Goal: Task Accomplishment & Management: Manage account settings

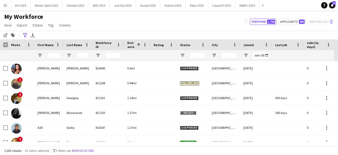
click at [6, 6] on app-icon "Menu" at bounding box center [5, 5] width 4 height 4
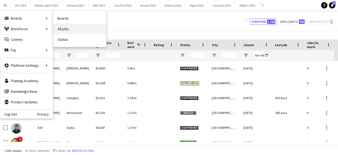
click at [63, 28] on link "All jobs" at bounding box center [79, 29] width 53 height 11
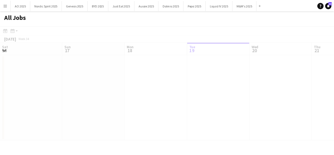
scroll to position [0, 126]
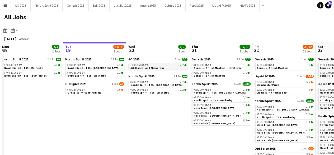
click at [141, 67] on span "AO-Mascot and Chaperone" at bounding box center [148, 67] width 34 height 3
click at [293, 81] on div "10:00-20:00 BST 5/6" at bounding box center [285, 82] width 56 height 3
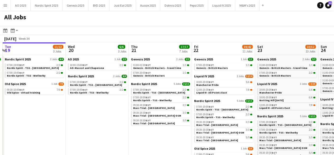
scroll to position [0, 192]
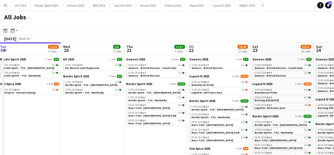
drag, startPoint x: 65, startPoint y: 95, endPoint x: 0, endPoint y: 100, distance: 65.4
click at [0, 100] on app-calendar-viewport "Sat 16 26/26 8 Jobs Sun 17 39/39 11 Jobs Mon 18 4/4 2 Jobs Tue 19 11/13 3 Jobs …" at bounding box center [167, 129] width 334 height 174
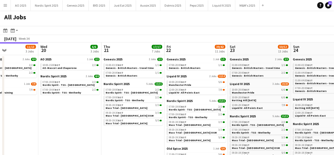
scroll to position [0, 219]
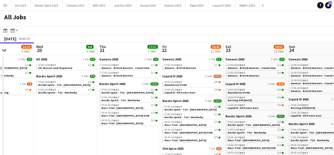
drag, startPoint x: 27, startPoint y: 104, endPoint x: 0, endPoint y: 110, distance: 27.6
click at [0, 110] on app-calendar-viewport "Sat 16 26/26 8 Jobs Sun 17 39/39 11 Jobs Mon 18 4/4 2 Jobs Tue 19 11/13 3 Jobs …" at bounding box center [167, 129] width 334 height 174
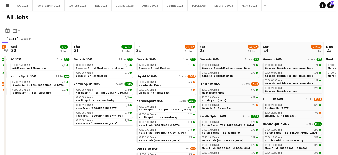
scroll to position [0, 249]
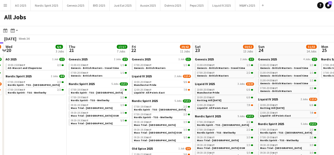
drag, startPoint x: 48, startPoint y: 114, endPoint x: 16, endPoint y: 112, distance: 31.8
click at [16, 112] on app-calendar-viewport "Sat 16 26/26 8 Jobs Sun 17 39/39 11 Jobs Mon 18 4/4 2 Jobs Tue 19 11/13 3 Jobs …" at bounding box center [167, 129] width 334 height 174
click at [222, 2] on button "Liquid IV 2025 Close" at bounding box center [221, 5] width 27 height 10
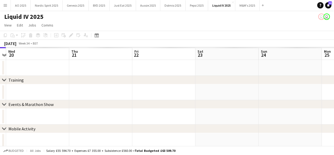
scroll to position [0, 254]
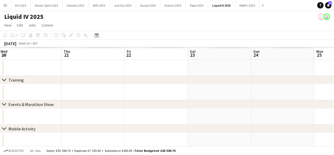
drag, startPoint x: 240, startPoint y: 65, endPoint x: 112, endPoint y: 70, distance: 128.0
click at [112, 70] on app-calendar-viewport "Sat 16 Sun 17 Mon 18 Tue 19 Wed 20 Thu 21 Fri 22 Sat 23 Sun 24 Mon 25 Tue 26" at bounding box center [167, 134] width 334 height 175
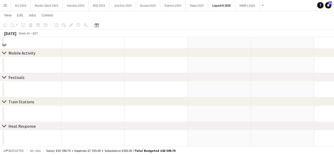
scroll to position [0, 0]
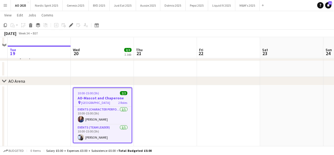
scroll to position [34, 0]
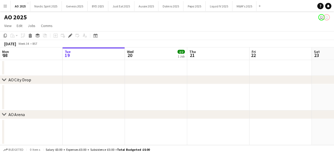
scroll to position [0, 182]
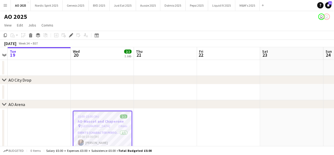
click at [107, 115] on div "10:00-15:00 (5h) 2/2" at bounding box center [103, 116] width 58 height 4
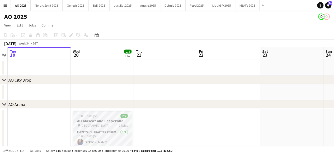
click at [90, 113] on app-job-card "10:00-15:00 (5h) 2/2 AO-Mascot and Chaperone pin AO- Bury Grammar School 2 Role…" at bounding box center [102, 138] width 59 height 54
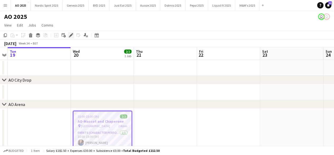
click at [72, 36] on icon "Edit" at bounding box center [71, 35] width 4 height 4
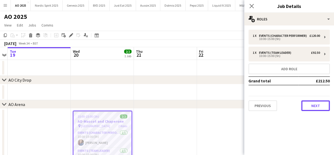
click at [312, 104] on button "Next" at bounding box center [316, 105] width 29 height 11
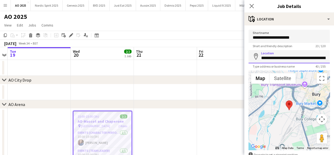
click at [262, 58] on input "**********" at bounding box center [289, 56] width 81 height 13
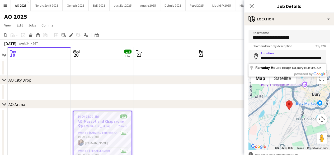
drag, startPoint x: 262, startPoint y: 58, endPoint x: 338, endPoint y: 66, distance: 76.3
click at [334, 66] on html "Menu Boards Boards Boards All jobs Status Workforce Workforce My Workforce Recr…" at bounding box center [167, 95] width 334 height 190
paste input "*****"
type input "**********"
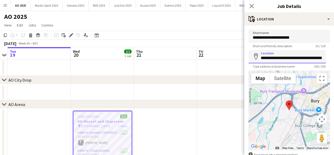
scroll to position [0, 118]
click at [308, 58] on input "**********" at bounding box center [287, 56] width 77 height 13
click at [324, 27] on div "**********" at bounding box center [290, 105] width 90 height 161
drag, startPoint x: 293, startPoint y: 58, endPoint x: 338, endPoint y: 60, distance: 45.5
click at [334, 60] on html "Menu Boards Boards Boards All jobs Status Workforce Workforce My Workforce Recr…" at bounding box center [167, 95] width 334 height 190
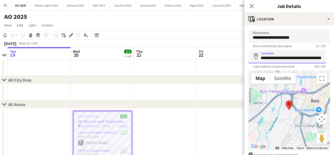
scroll to position [32, 0]
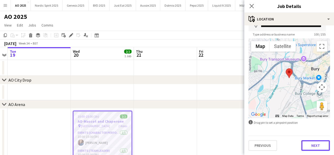
click at [314, 143] on button "Next" at bounding box center [316, 145] width 29 height 11
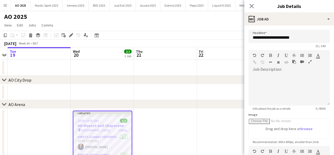
scroll to position [0, 0]
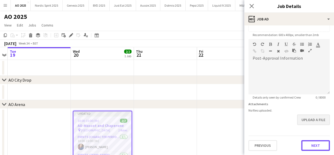
click at [314, 122] on form "**********" at bounding box center [290, 37] width 90 height 228
click at [310, 147] on button "Next" at bounding box center [316, 145] width 29 height 11
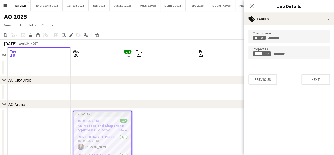
scroll to position [0, 0]
click at [321, 76] on button "Next" at bounding box center [316, 79] width 29 height 11
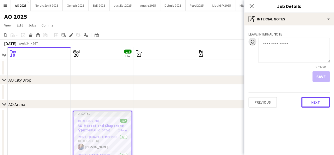
click at [317, 104] on button "Next" at bounding box center [316, 102] width 29 height 11
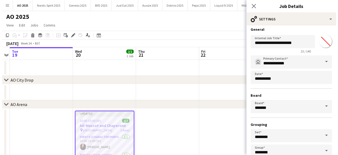
scroll to position [35, 0]
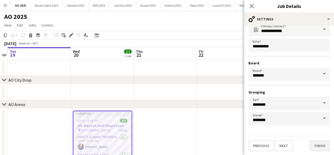
click at [320, 140] on div "Previous Next Finish" at bounding box center [289, 143] width 81 height 15
click at [319, 143] on button "Finish" at bounding box center [320, 145] width 20 height 11
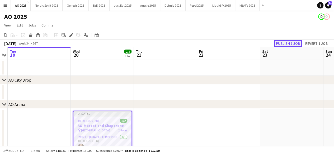
click at [280, 42] on button "Publish 1 job" at bounding box center [288, 43] width 28 height 7
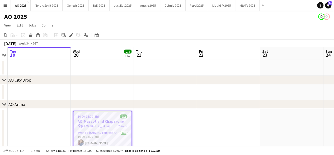
click at [8, 8] on button "Menu" at bounding box center [5, 5] width 11 height 11
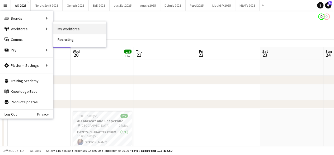
click at [62, 32] on link "My Workforce" at bounding box center [79, 29] width 53 height 11
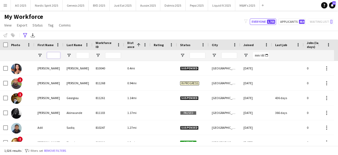
click at [55, 57] on input "First Name Filter Input" at bounding box center [53, 55] width 13 height 6
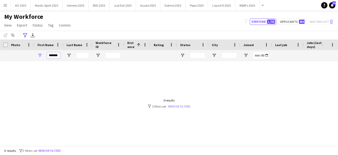
type input "*******"
click at [185, 105] on link "Remove filters" at bounding box center [179, 106] width 22 height 4
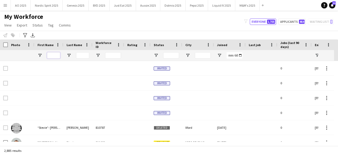
click at [52, 53] on input "First Name Filter Input" at bounding box center [53, 55] width 13 height 6
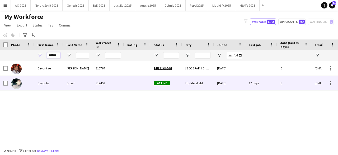
type input "******"
click at [20, 81] on img at bounding box center [16, 83] width 11 height 11
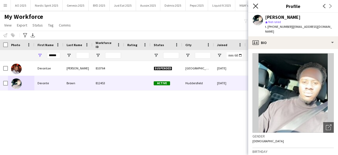
click at [256, 4] on icon "Close pop-in" at bounding box center [255, 5] width 5 height 5
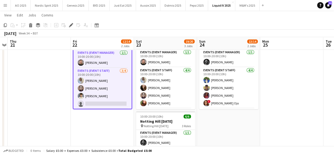
scroll to position [0, 181]
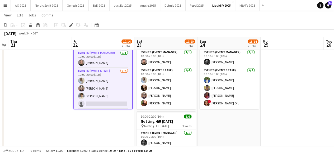
drag, startPoint x: 127, startPoint y: 84, endPoint x: 130, endPoint y: 88, distance: 5.1
click at [128, 88] on app-card-role "Events (Event Staff) 3/4 10:00-20:00 (10h) Nicole Wannie Short Amina Shahzad Be…" at bounding box center [103, 88] width 58 height 41
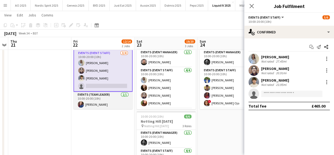
scroll to position [18, 0]
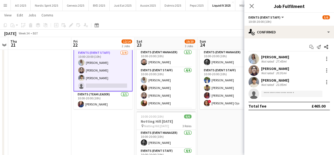
click at [89, 134] on app-date-cell "10:00-20:00 (10h) 5/6 Manchester Pride pin Manchester Pride 3 Roles Events (Eve…" at bounding box center [102, 114] width 63 height 171
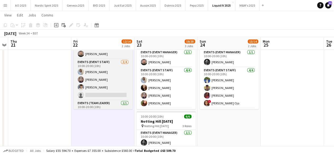
scroll to position [17, 0]
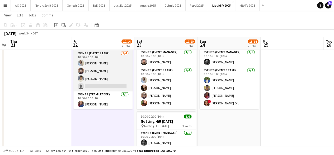
click at [111, 84] on app-card-role "Events (Event Staff) 3/4 10:00-20:00 (10h) Nicole Wannie Short Amina Shahzad Be…" at bounding box center [103, 70] width 59 height 41
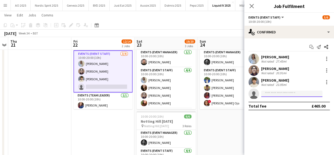
click at [287, 94] on input at bounding box center [291, 93] width 61 height 6
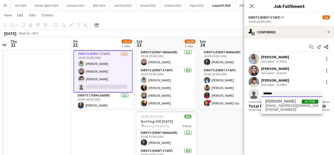
type input "*******"
click at [286, 104] on span "[EMAIL_ADDRESS][DOMAIN_NAME]" at bounding box center [292, 105] width 53 height 4
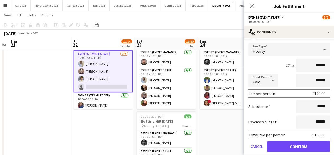
scroll to position [79, 0]
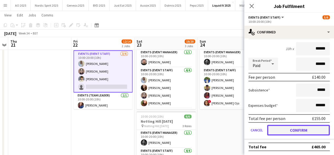
click at [315, 126] on button "Confirm" at bounding box center [299, 130] width 63 height 11
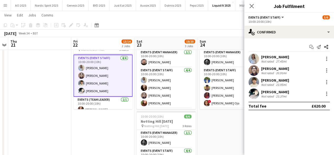
scroll to position [0, 0]
click at [234, 124] on app-date-cell "10:00-20:00 (10h) 6/6 Notting Hill Carnival pin Notting Hill Carnival 3 Roles E…" at bounding box center [229, 114] width 63 height 171
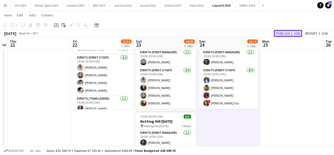
click at [285, 30] on button "Publish 1 job" at bounding box center [288, 33] width 28 height 7
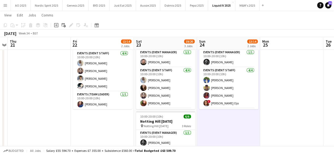
click at [314, 79] on app-date-cell at bounding box center [291, 114] width 63 height 171
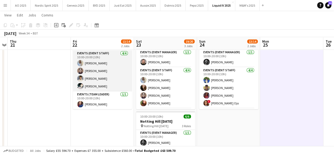
click at [82, 85] on app-user-avatar at bounding box center [80, 86] width 6 height 6
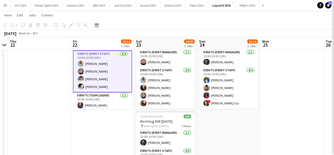
scroll to position [0, 182]
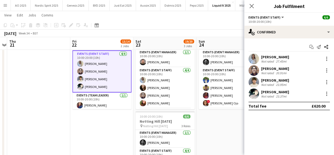
click at [256, 96] on app-user-avatar at bounding box center [254, 93] width 11 height 11
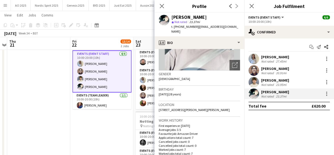
scroll to position [63, 0]
click at [160, 6] on icon "Close pop-in" at bounding box center [161, 5] width 5 height 5
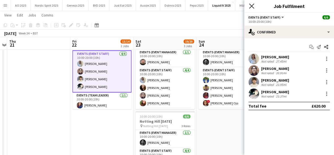
click at [252, 8] on icon "Close pop-in" at bounding box center [251, 5] width 5 height 5
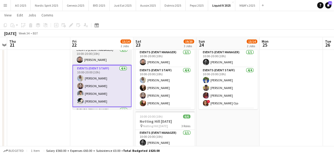
scroll to position [0, 0]
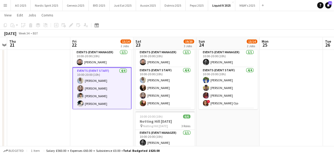
drag, startPoint x: 301, startPoint y: 98, endPoint x: 224, endPoint y: 135, distance: 85.9
click at [302, 98] on app-date-cell at bounding box center [291, 114] width 63 height 171
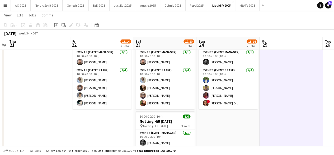
scroll to position [0, 182]
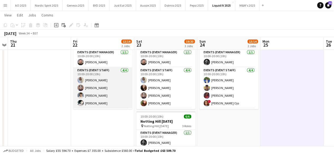
click at [83, 105] on app-card-role "Events (Event Staff) 4/4 10:00-20:00 (10h) Nicole Wannie Short Amina Shahzad Be…" at bounding box center [102, 87] width 59 height 41
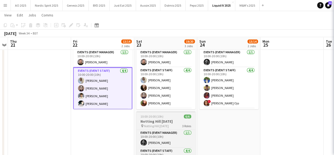
scroll to position [0, 182]
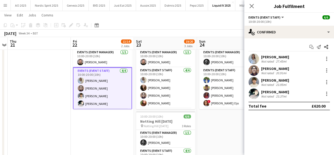
click at [327, 90] on div "Devonte Brown Not rated 23.37mi" at bounding box center [290, 93] width 90 height 11
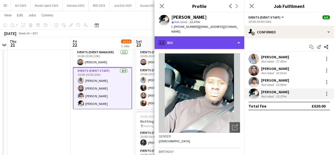
click at [220, 43] on div "profile Bio" at bounding box center [200, 42] width 90 height 13
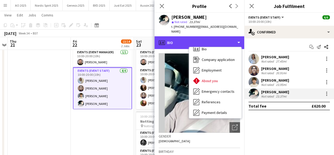
scroll to position [0, 0]
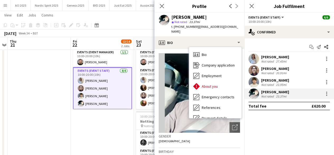
click at [259, 121] on mat-expansion-panel "check Confirmed Start chat Send notification Share Nicole Wannie Short Not rate…" at bounding box center [290, 96] width 90 height 116
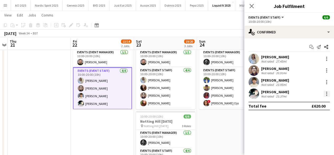
click at [328, 94] on div at bounding box center [327, 93] width 6 height 6
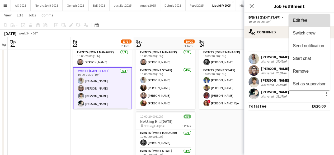
click at [313, 17] on button "Edit fee" at bounding box center [309, 20] width 41 height 13
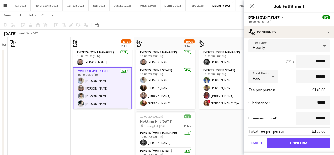
scroll to position [72, 0]
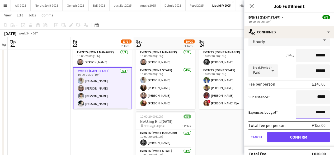
click at [316, 110] on input "******" at bounding box center [313, 111] width 34 height 13
type input "**"
type input "******"
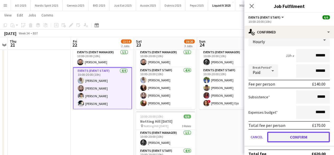
click at [302, 140] on button "Confirm" at bounding box center [299, 136] width 63 height 11
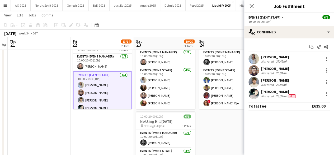
scroll to position [0, 0]
click at [231, 127] on app-date-cell "10:00-20:00 (10h) 6/6 Notting Hill Carnival pin Notting Hill Carnival 3 Roles E…" at bounding box center [228, 114] width 63 height 171
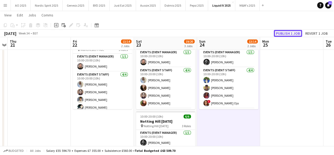
click at [287, 34] on button "Publish 1 job" at bounding box center [288, 33] width 28 height 7
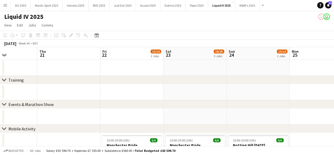
scroll to position [0, 168]
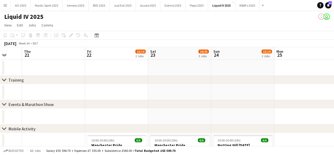
drag, startPoint x: 201, startPoint y: 95, endPoint x: 101, endPoint y: 95, distance: 99.9
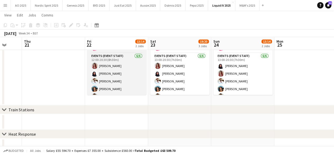
scroll to position [10, 0]
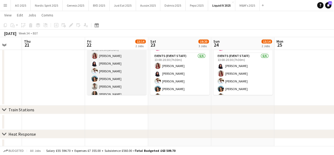
click at [94, 85] on app-user-avatar at bounding box center [94, 86] width 6 height 6
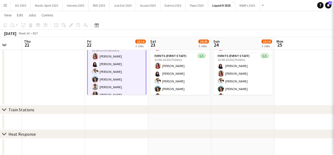
scroll to position [0, 168]
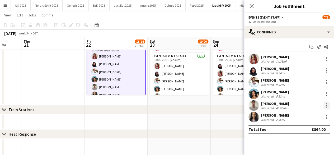
click at [328, 104] on div at bounding box center [327, 105] width 6 height 6
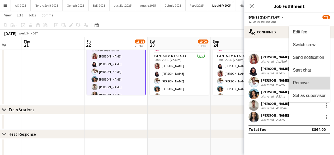
click at [314, 84] on span "Remove" at bounding box center [309, 82] width 33 height 5
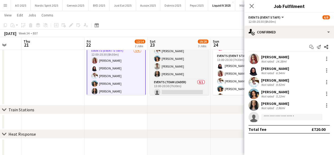
scroll to position [32, 0]
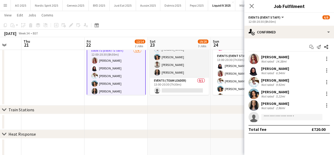
click at [192, 64] on app-card-role "Events (Event Staff) [DATE] 13:00-20:30 (7h30m) [PERSON_NAME] [PERSON_NAME] Mad…" at bounding box center [179, 49] width 59 height 56
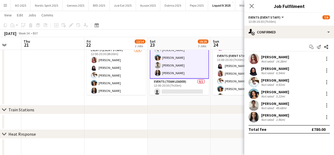
scroll to position [32, 0]
click at [280, 103] on div "[PERSON_NAME]" at bounding box center [275, 103] width 28 height 5
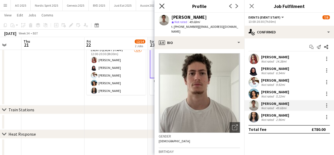
click at [161, 5] on icon "Close pop-in" at bounding box center [161, 5] width 5 height 5
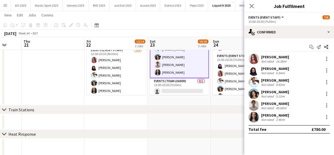
click at [254, 58] on app-user-avatar at bounding box center [254, 58] width 11 height 11
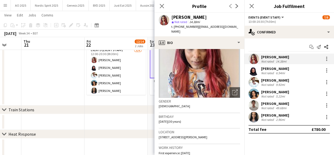
scroll to position [41, 0]
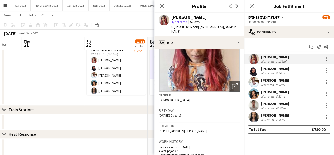
click at [256, 70] on app-user-avatar at bounding box center [254, 70] width 11 height 11
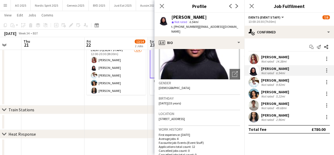
scroll to position [54, 0]
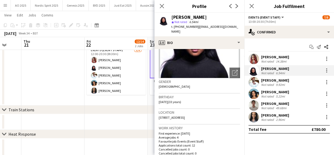
click at [255, 85] on app-user-avatar at bounding box center [254, 82] width 11 height 11
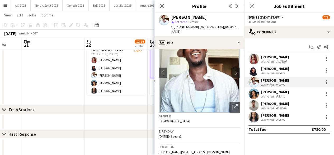
scroll to position [21, 0]
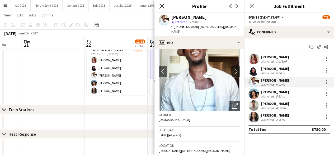
click at [161, 6] on icon "Close pop-in" at bounding box center [161, 5] width 5 height 5
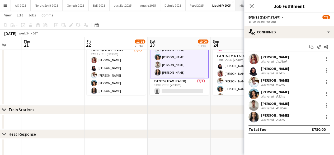
click at [252, 5] on icon "Close pop-in" at bounding box center [252, 6] width 4 height 4
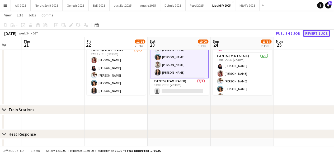
click at [310, 34] on button "Revert 1 job" at bounding box center [317, 33] width 27 height 7
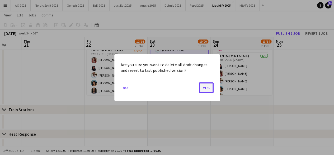
click at [206, 82] on button "Yes" at bounding box center [206, 87] width 15 height 11
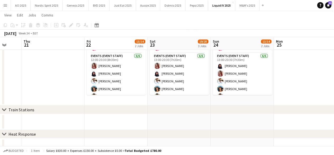
scroll to position [75, 0]
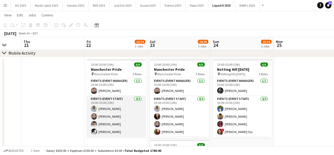
click at [96, 131] on app-user-avatar at bounding box center [94, 131] width 6 height 6
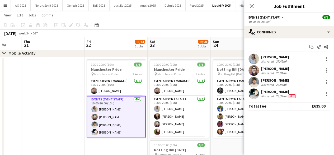
click at [255, 94] on app-user-avatar at bounding box center [254, 93] width 11 height 11
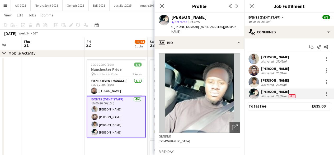
drag, startPoint x: 196, startPoint y: 27, endPoint x: 238, endPoint y: 26, distance: 42.3
click at [238, 26] on app-profile-header "Devonte Brown star Not rated 23.37mi t. +447766313129 | devonte96@hotmail.co.uk" at bounding box center [200, 25] width 90 height 24
copy span "devonte96@hotmail.co.uk"
drag, startPoint x: 178, startPoint y: 27, endPoint x: 241, endPoint y: 30, distance: 63.0
click at [241, 30] on app-profile-header "Devonte Brown star Not rated 23.37mi t. +447766313129 | devonte96@hotmail.co.uk" at bounding box center [200, 25] width 90 height 24
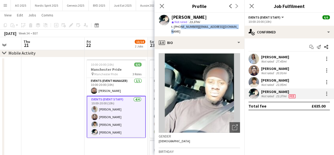
copy div "7766313129 | devonte96@hotmail.co.uk"
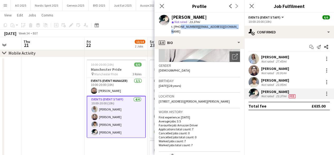
scroll to position [63, 0]
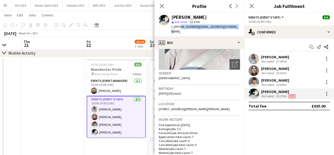
drag, startPoint x: 171, startPoint y: 111, endPoint x: 157, endPoint y: 104, distance: 16.1
click at [157, 104] on app-crew-profile-bio "Open photos pop-in Gender Male Birthday 25-08-1996 (28 years) Location 410 Brad…" at bounding box center [200, 102] width 90 height 106
copy span "410 Bradley Road, 410 Bradley Road, Huddersfield, HD2 1PS"
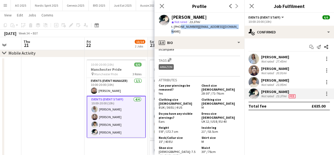
scroll to position [198, 0]
click at [109, 141] on app-date-cell "10:00-20:00 (10h) 6/6 Manchester Pride pin Manchester Pride 3 Roles Events (Eve…" at bounding box center [116, 142] width 63 height 171
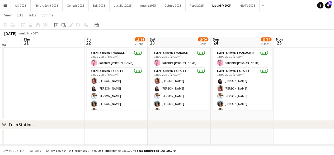
scroll to position [283, 0]
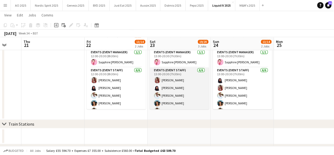
click at [157, 102] on app-user-avatar at bounding box center [157, 103] width 6 height 6
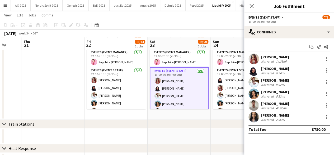
click at [256, 93] on app-user-avatar at bounding box center [254, 93] width 11 height 11
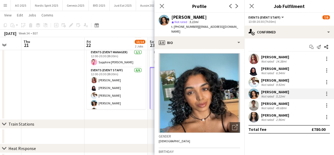
click at [256, 93] on app-user-avatar at bounding box center [254, 93] width 11 height 11
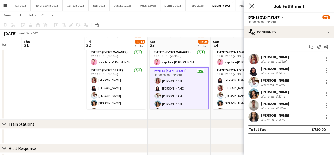
click at [253, 7] on icon at bounding box center [251, 5] width 5 height 5
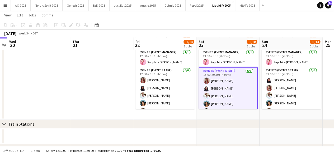
drag, startPoint x: 244, startPoint y: 103, endPoint x: 183, endPoint y: 99, distance: 61.7
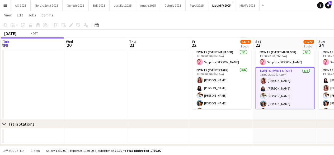
drag, startPoint x: 196, startPoint y: 92, endPoint x: 235, endPoint y: 91, distance: 38.6
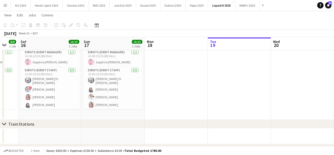
drag, startPoint x: 133, startPoint y: 83, endPoint x: 242, endPoint y: 83, distance: 109.5
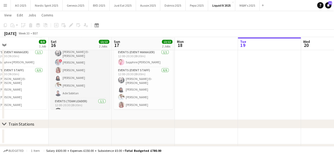
scroll to position [32, 0]
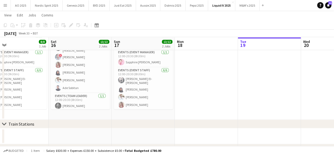
drag, startPoint x: 100, startPoint y: 112, endPoint x: 113, endPoint y: 107, distance: 13.6
click at [101, 112] on app-date-cell "12:00-20:30 (8h30m) 8/8 Liquid IV- All Points East pin All Points East 3 Roles …" at bounding box center [80, 74] width 63 height 91
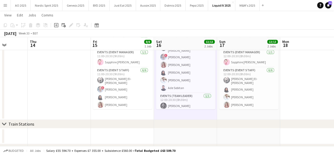
scroll to position [0, 162]
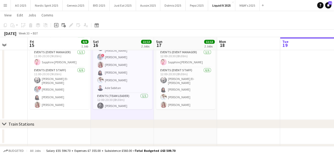
drag, startPoint x: 148, startPoint y: 112, endPoint x: 215, endPoint y: 121, distance: 66.9
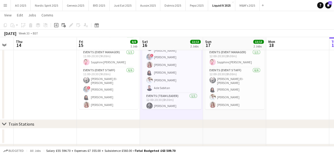
drag, startPoint x: 131, startPoint y: 113, endPoint x: 188, endPoint y: 121, distance: 56.8
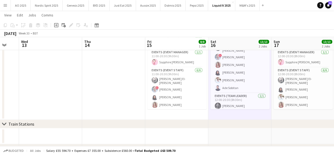
drag, startPoint x: 159, startPoint y: 114, endPoint x: 228, endPoint y: 118, distance: 69.1
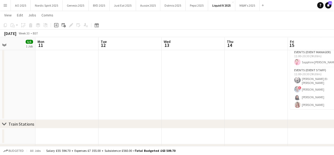
drag, startPoint x: 116, startPoint y: 89, endPoint x: 245, endPoint y: 113, distance: 131.0
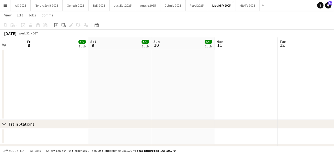
drag, startPoint x: 187, startPoint y: 99, endPoint x: 172, endPoint y: 89, distance: 17.6
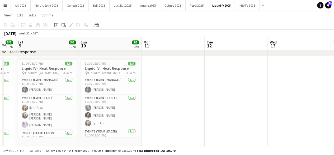
scroll to position [415, 0]
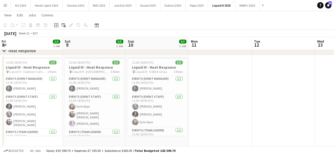
drag, startPoint x: 302, startPoint y: 114, endPoint x: 318, endPoint y: 114, distance: 15.9
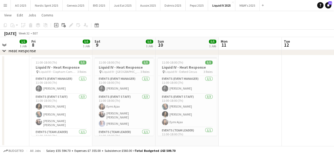
scroll to position [0, 159]
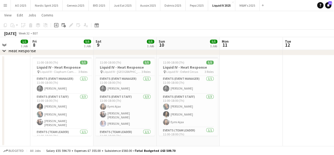
drag, startPoint x: 282, startPoint y: 108, endPoint x: 312, endPoint y: 112, distance: 30.6
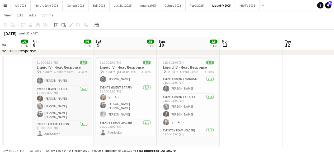
scroll to position [8, 0]
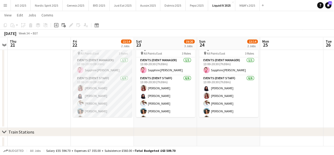
scroll to position [32, 0]
click at [79, 63] on app-user-avatar at bounding box center [80, 63] width 6 height 6
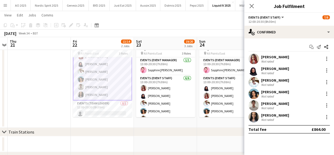
scroll to position [33, 0]
click at [327, 70] on div at bounding box center [327, 70] width 6 height 6
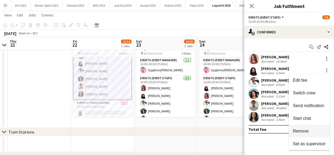
click at [305, 132] on span "Remove" at bounding box center [301, 130] width 16 height 4
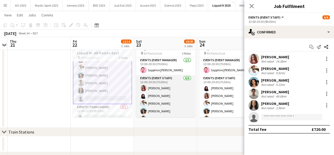
click at [145, 95] on app-user-avatar at bounding box center [143, 95] width 6 height 6
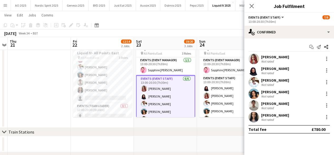
scroll to position [32, 0]
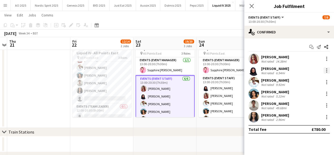
click at [327, 72] on div at bounding box center [327, 71] width 1 height 1
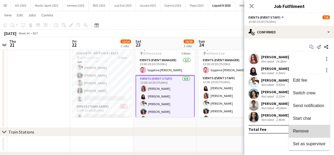
click at [310, 127] on button "Remove" at bounding box center [309, 131] width 41 height 13
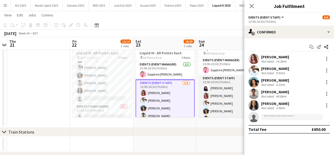
click at [208, 88] on app-user-avatar at bounding box center [206, 88] width 6 height 6
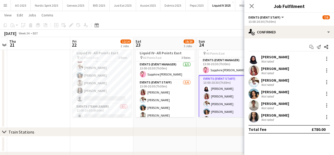
scroll to position [0, 183]
click at [329, 57] on div at bounding box center [327, 59] width 6 height 6
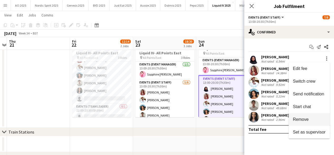
click at [306, 121] on span "Remove" at bounding box center [301, 119] width 16 height 4
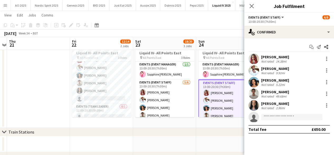
click at [200, 131] on div "chevron-right Train Stations" at bounding box center [167, 131] width 334 height 8
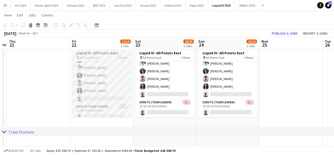
scroll to position [36, 0]
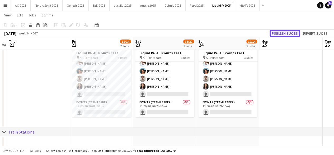
click at [278, 30] on button "Publish 3 jobs" at bounding box center [285, 33] width 30 height 7
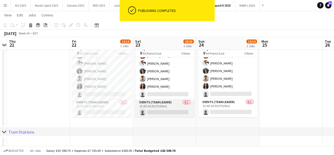
scroll to position [32, 0]
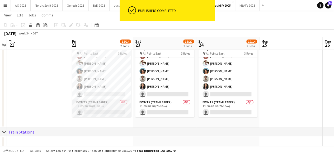
click at [115, 111] on app-card-role "Events (Team Leader) 0/1 12:00-20:30 (8h30m) single-neutral-actions" at bounding box center [101, 108] width 59 height 18
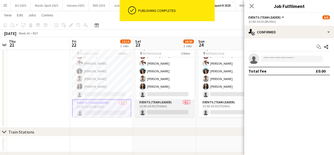
click at [156, 105] on app-card-role "Events (Team Leader) 0/1 13:00-20:30 (7h30m) single-neutral-actions" at bounding box center [164, 108] width 59 height 18
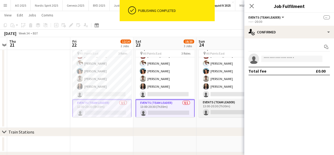
click at [215, 101] on app-card-role "Events (Team Leader) 0/1 13:00-20:30 (7h30m) single-neutral-actions" at bounding box center [228, 108] width 59 height 18
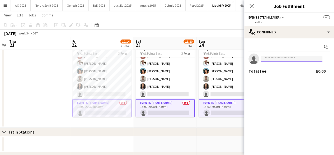
click at [271, 58] on input at bounding box center [291, 59] width 61 height 6
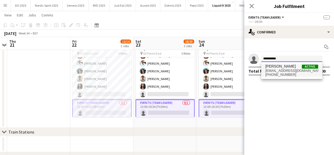
type input "**********"
click at [277, 74] on span "+447904652950" at bounding box center [292, 74] width 53 height 4
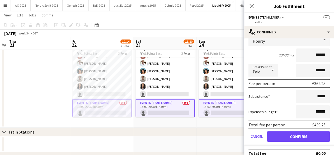
scroll to position [44, 0]
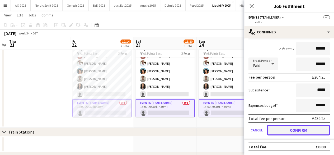
click at [304, 130] on button "Confirm" at bounding box center [299, 130] width 63 height 11
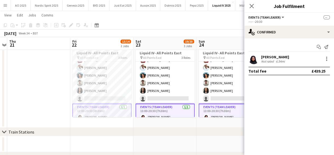
scroll to position [0, 0]
drag, startPoint x: 236, startPoint y: 124, endPoint x: 290, endPoint y: 26, distance: 111.9
click at [236, 124] on app-date-cell "Updated 13:00-20:30 (7h30m) 7/8 Liquid IV- All Points East pin All Points East …" at bounding box center [228, 81] width 63 height 91
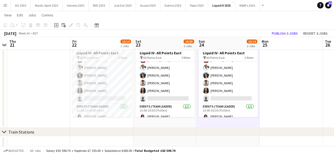
scroll to position [0, 183]
click at [286, 33] on button "Publish 3 jobs" at bounding box center [285, 33] width 30 height 7
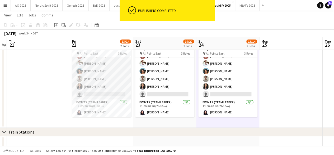
click at [99, 93] on app-card-role "Events (Event Staff) 5/6 12:00-20:30 (8h30m) Anthony Pius Kadey James Shanon Ha…" at bounding box center [101, 71] width 59 height 56
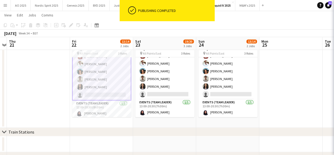
scroll to position [33, 0]
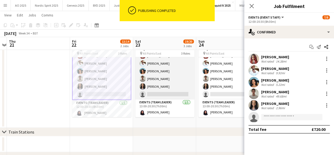
click at [146, 93] on app-card-role "Events (Event Staff) 5/6 13:00-20:30 (7h30m) Anthony Pius Kadey James Shanon Ha…" at bounding box center [164, 71] width 59 height 56
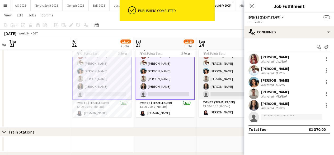
click at [226, 91] on app-card-role "Events (Event Staff) 5/6 13:00-20:30 (7h30m) Anthony Pius Kadey James Shanon Ha…" at bounding box center [228, 71] width 59 height 56
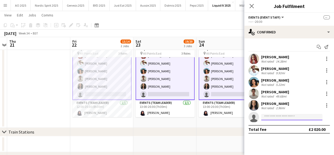
click at [272, 117] on input at bounding box center [291, 117] width 61 height 6
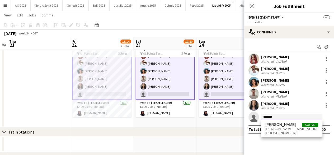
type input "*******"
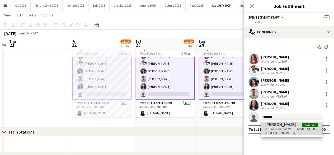
click at [286, 134] on span "+4407427656287" at bounding box center [292, 133] width 53 height 4
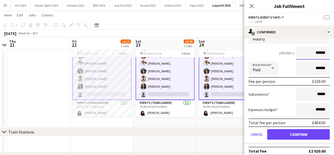
scroll to position [99, 0]
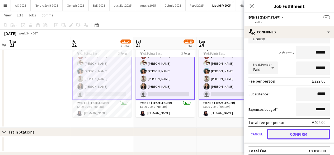
click at [310, 132] on button "Confirm" at bounding box center [299, 133] width 63 height 11
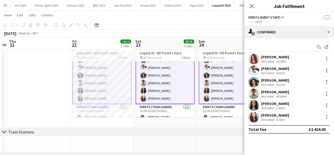
scroll to position [0, 0]
click at [219, 123] on app-date-cell "Updated 13:00-20:30 (7h30m) 8/8 Liquid IV- All Points East pin All Points East …" at bounding box center [228, 81] width 63 height 91
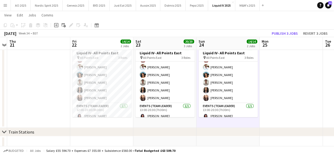
scroll to position [32, 0]
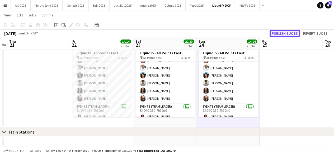
click at [280, 32] on button "Publish 3 jobs" at bounding box center [285, 33] width 30 height 7
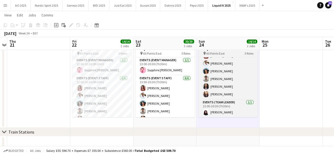
scroll to position [0, 0]
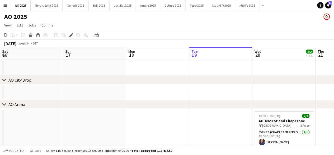
scroll to position [0, 182]
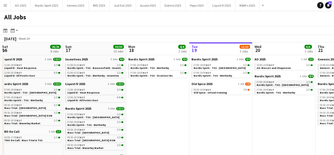
scroll to position [0, 126]
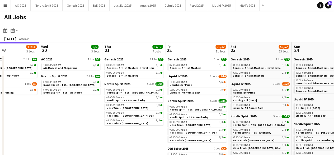
drag, startPoint x: 93, startPoint y: 120, endPoint x: 61, endPoint y: 119, distance: 31.2
click at [61, 120] on app-calendar-viewport "Sat 16 26/26 8 Jobs Sun 17 30/30 10 Jobs Mon 18 4/4 2 Jobs Tue 19 11/13 3 Jobs …" at bounding box center [167, 129] width 334 height 174
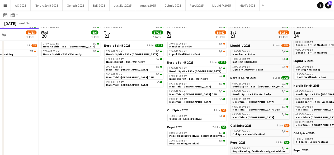
scroll to position [39, 0]
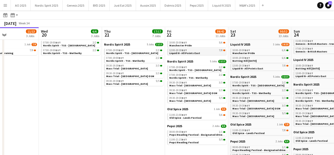
click at [190, 53] on span "Liquid IV- All Points East" at bounding box center [184, 52] width 31 height 3
